Goal: Task Accomplishment & Management: Manage account settings

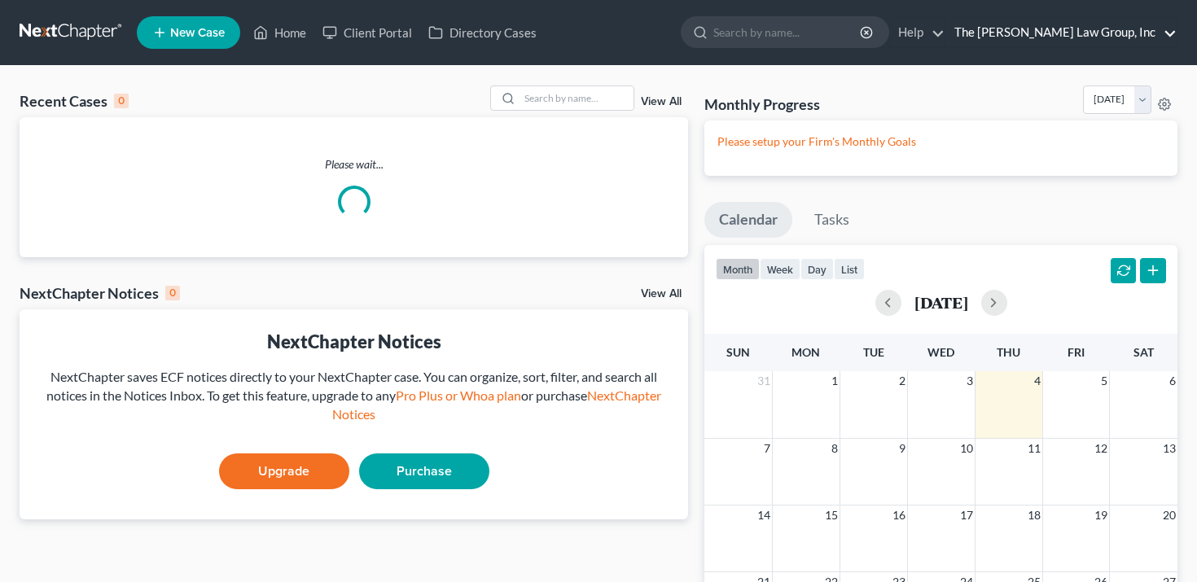
click at [1078, 38] on link "The [PERSON_NAME] Law Group, Inc" at bounding box center [1061, 32] width 230 height 29
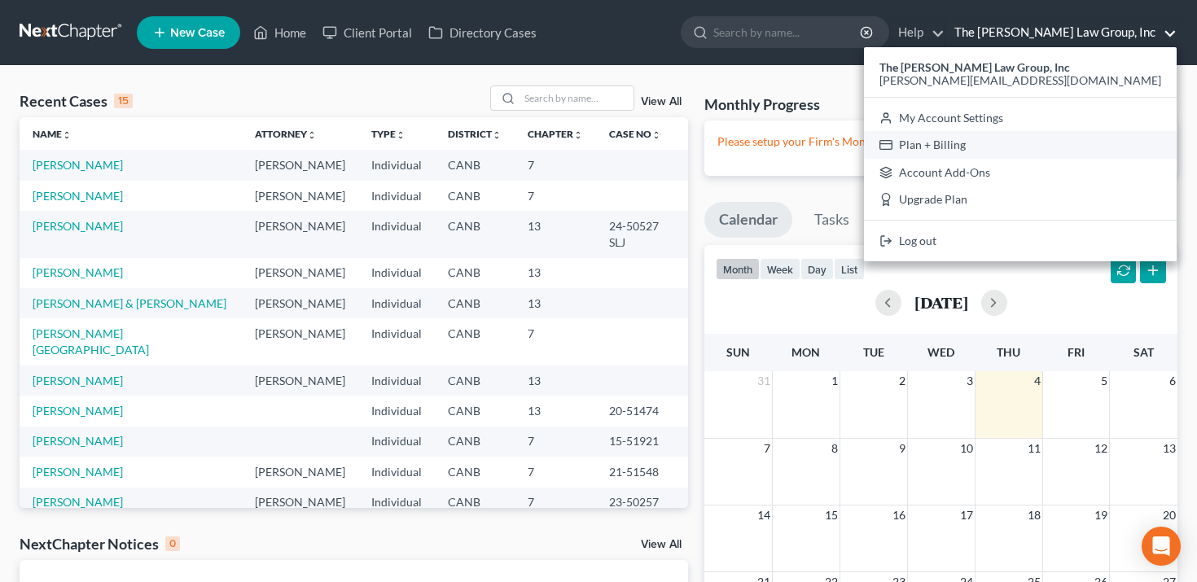
click at [1062, 139] on link "Plan + Billing" at bounding box center [1020, 145] width 313 height 28
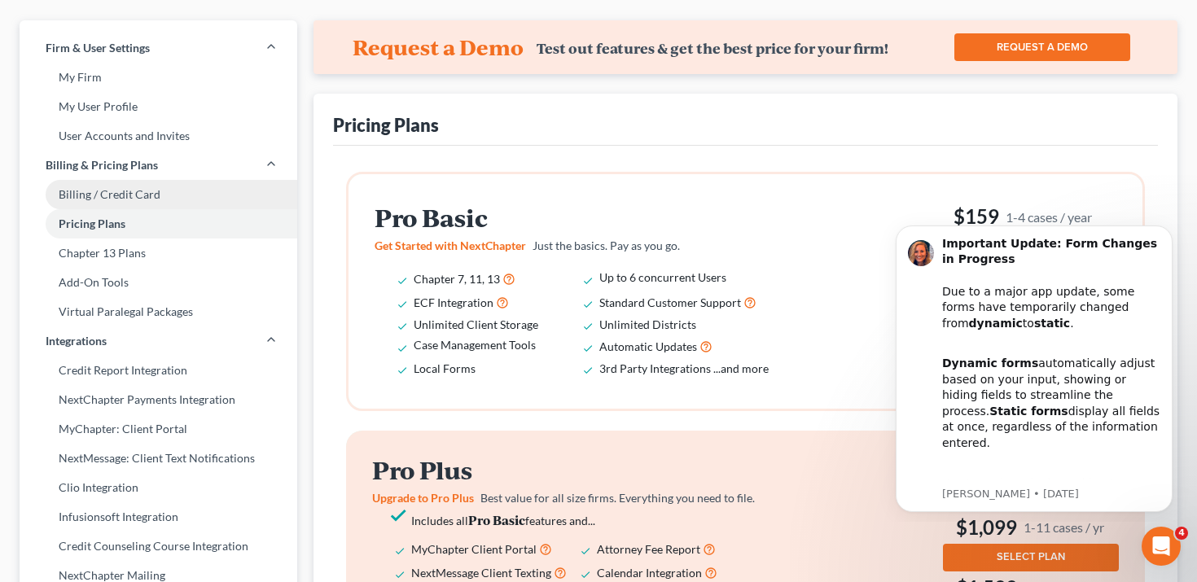
click at [208, 192] on link "Billing / Credit Card" at bounding box center [159, 194] width 278 height 29
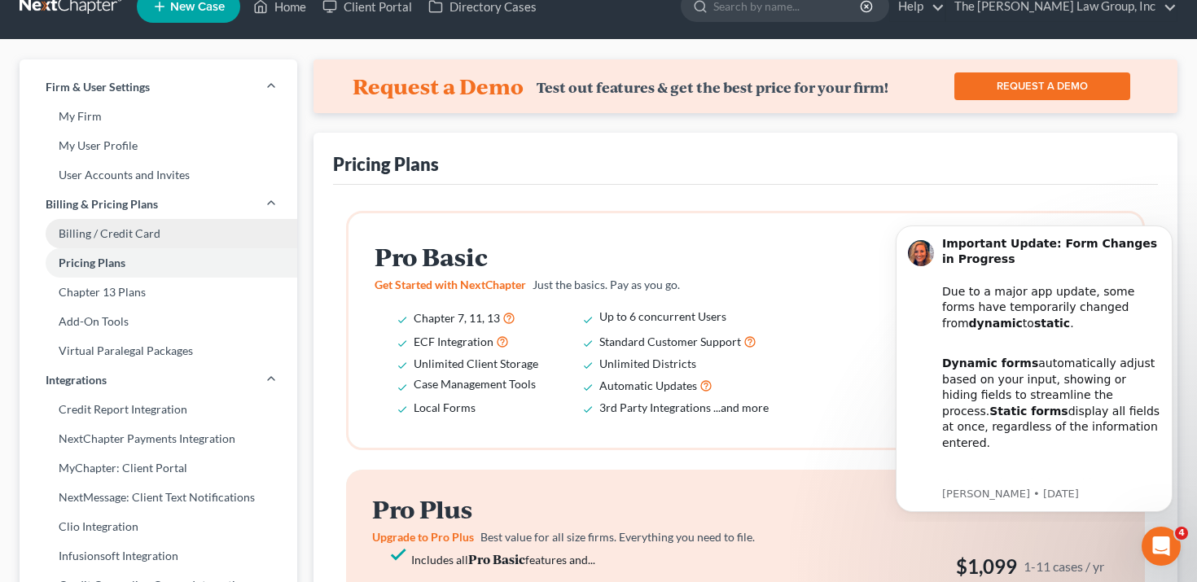
select select "4"
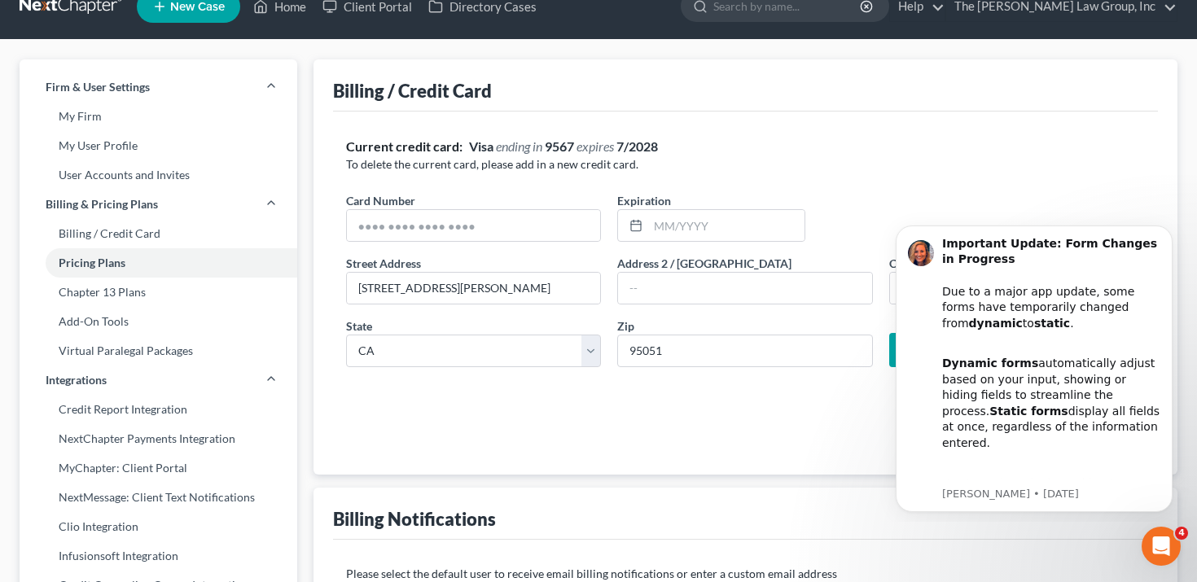
scroll to position [0, 0]
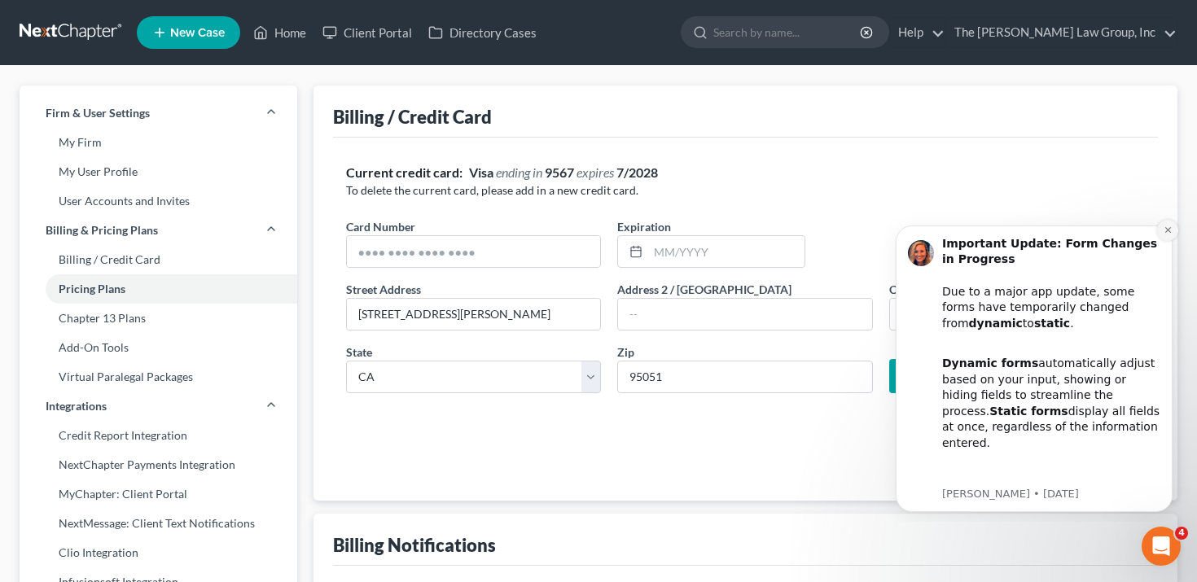
click at [1170, 233] on icon "Dismiss notification" at bounding box center [1168, 230] width 9 height 9
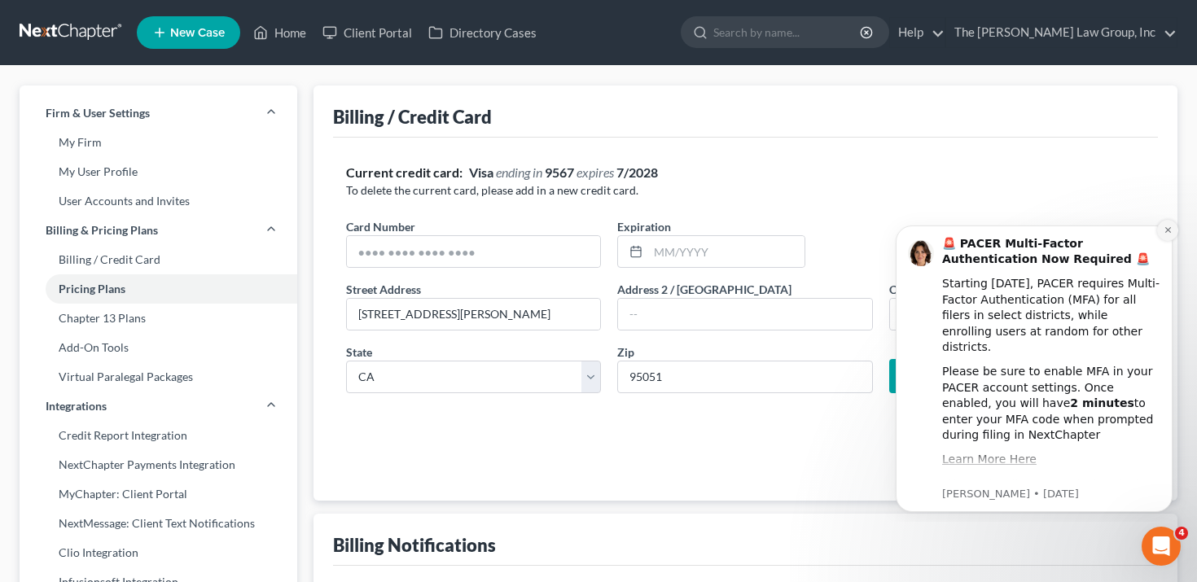
click at [1165, 234] on icon "Dismiss notification" at bounding box center [1168, 230] width 9 height 9
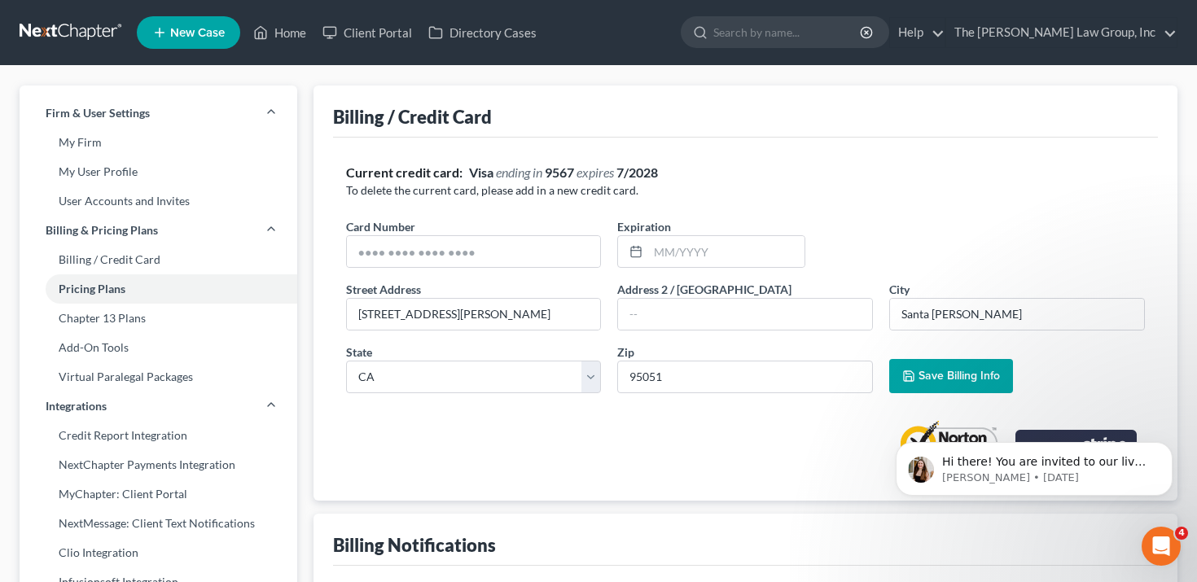
scroll to position [45, 0]
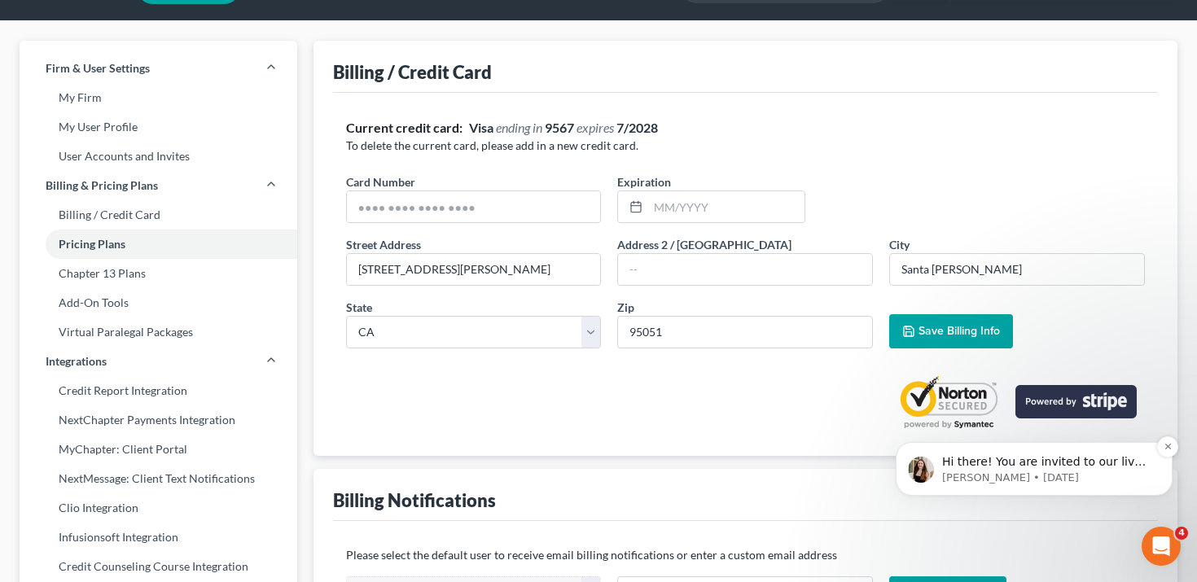
click at [1104, 468] on p "Hi there! You are invited to our live webinar [DATE], [DATE] 1:00pm ET. Join th…" at bounding box center [1047, 462] width 210 height 16
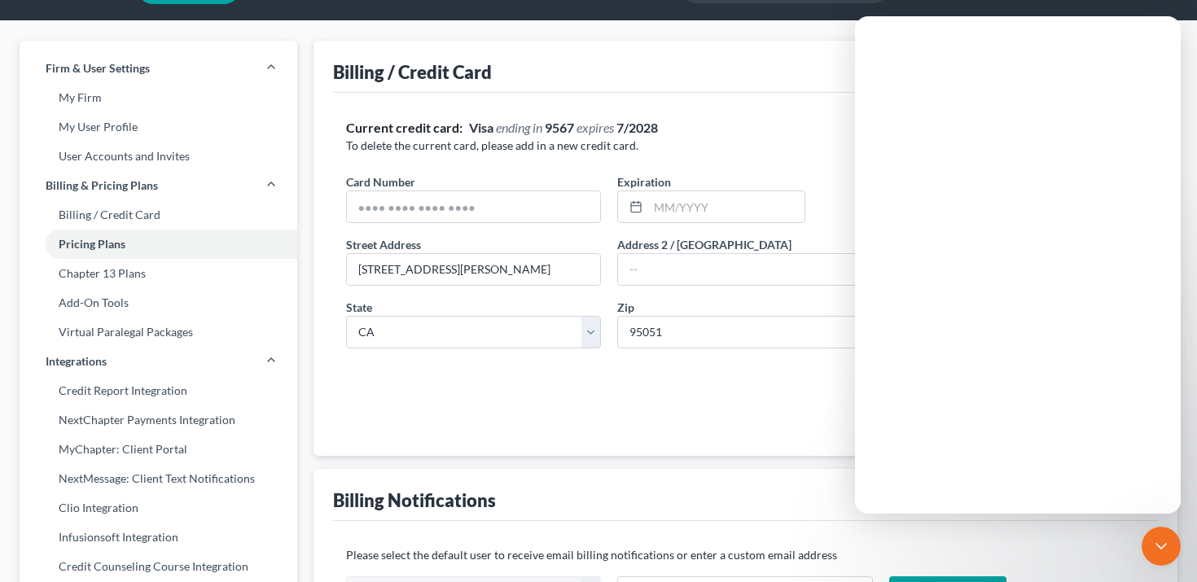
scroll to position [0, 0]
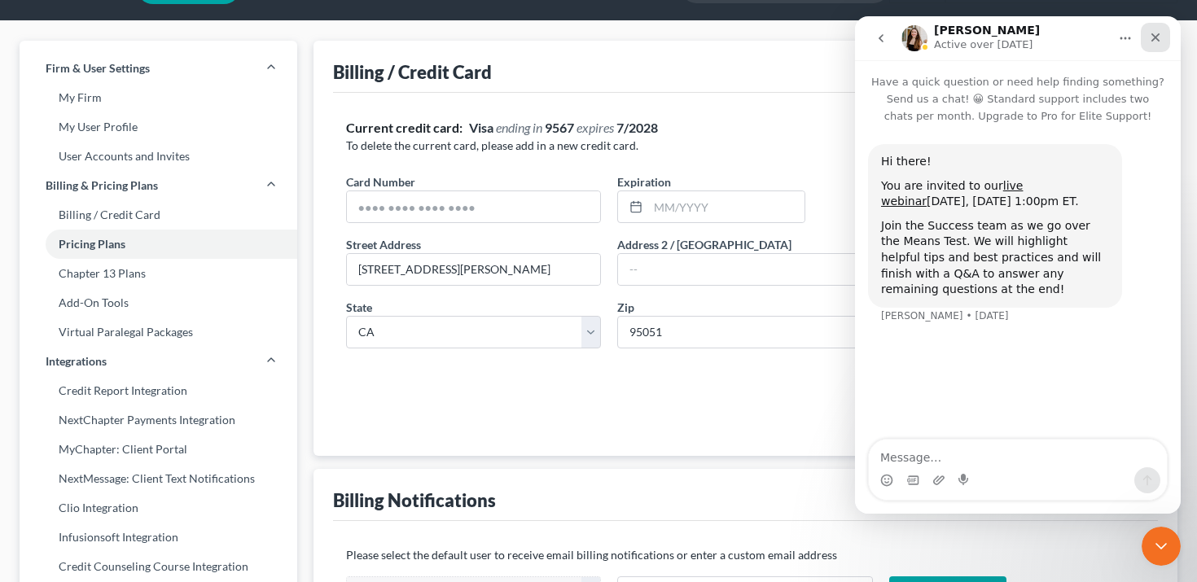
click at [1159, 41] on icon "Close" at bounding box center [1155, 37] width 13 height 13
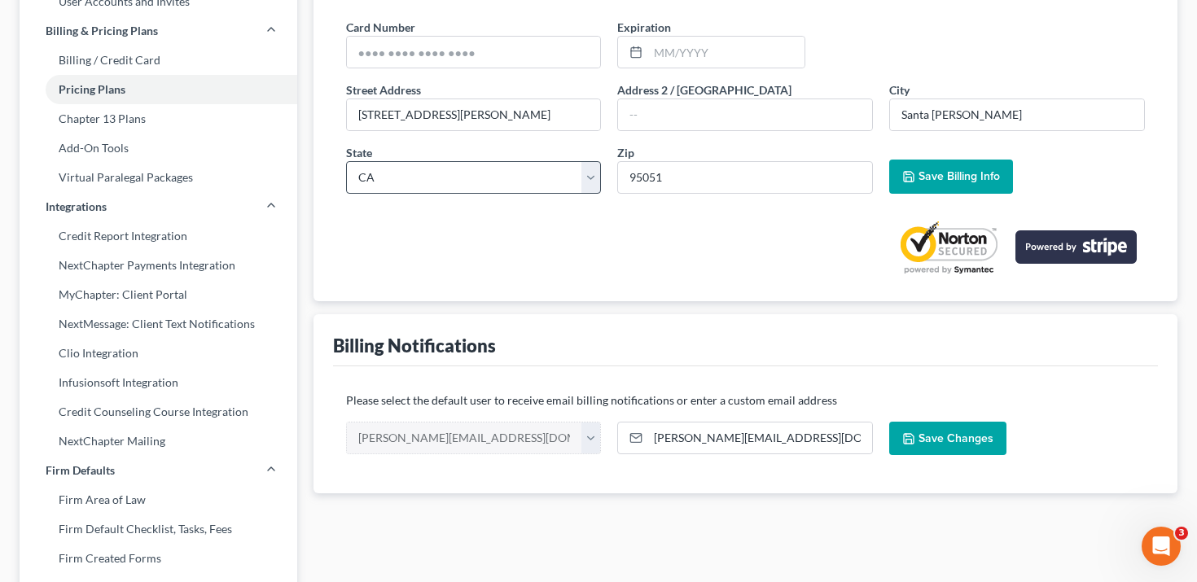
scroll to position [226, 0]
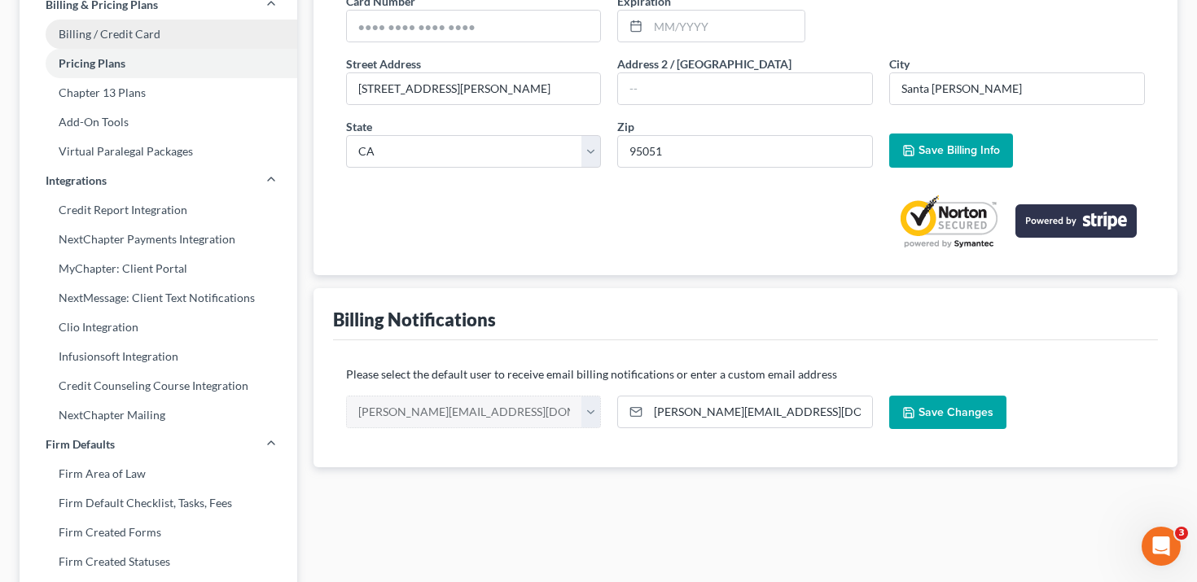
click at [204, 33] on div "Firm & User Settings My Firm My User Profile User Accounts and Invites Billing …" at bounding box center [598, 410] width 1174 height 1101
